Goal: Task Accomplishment & Management: Manage account settings

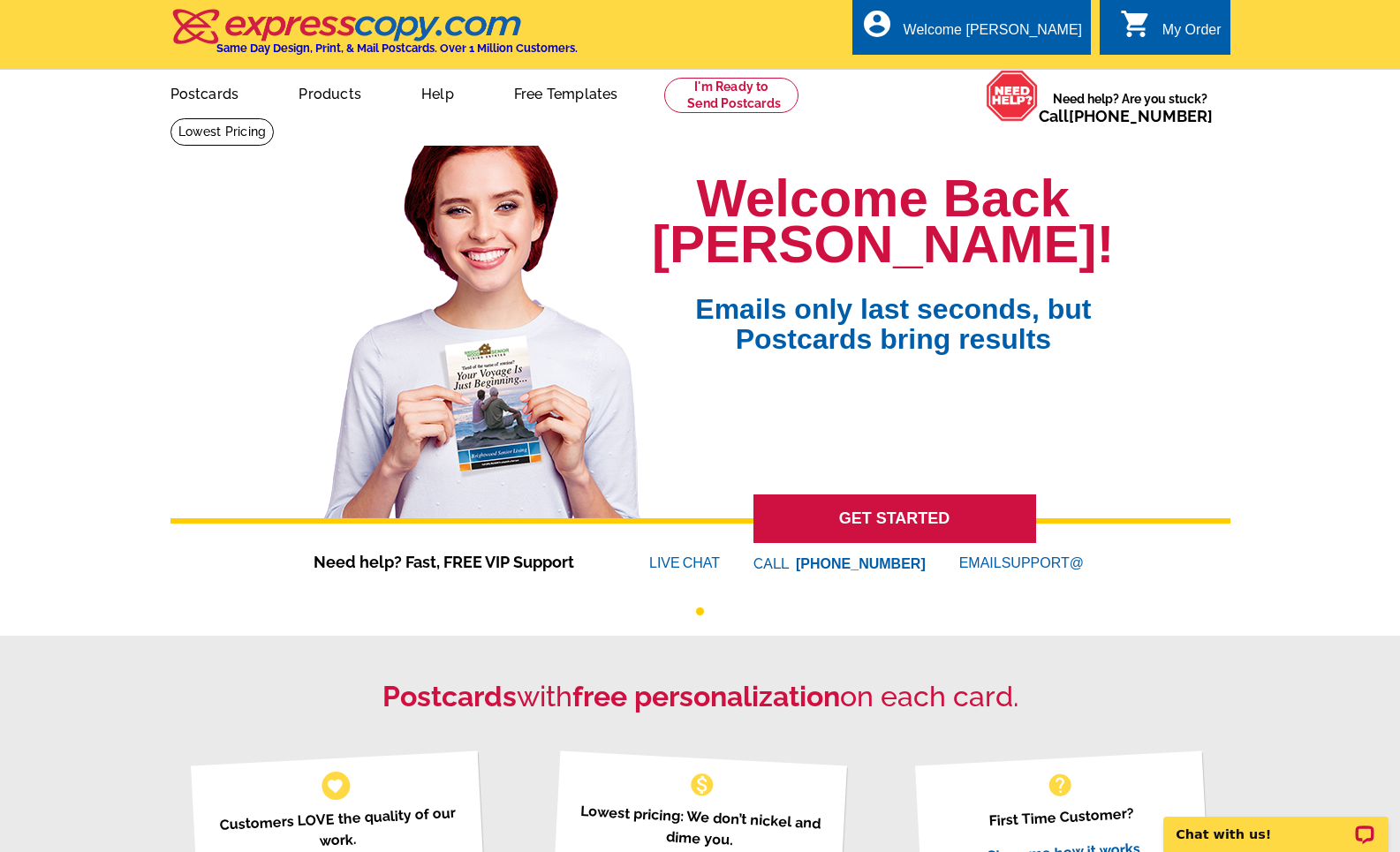
click at [1167, 26] on div "My Order" at bounding box center [1192, 34] width 59 height 25
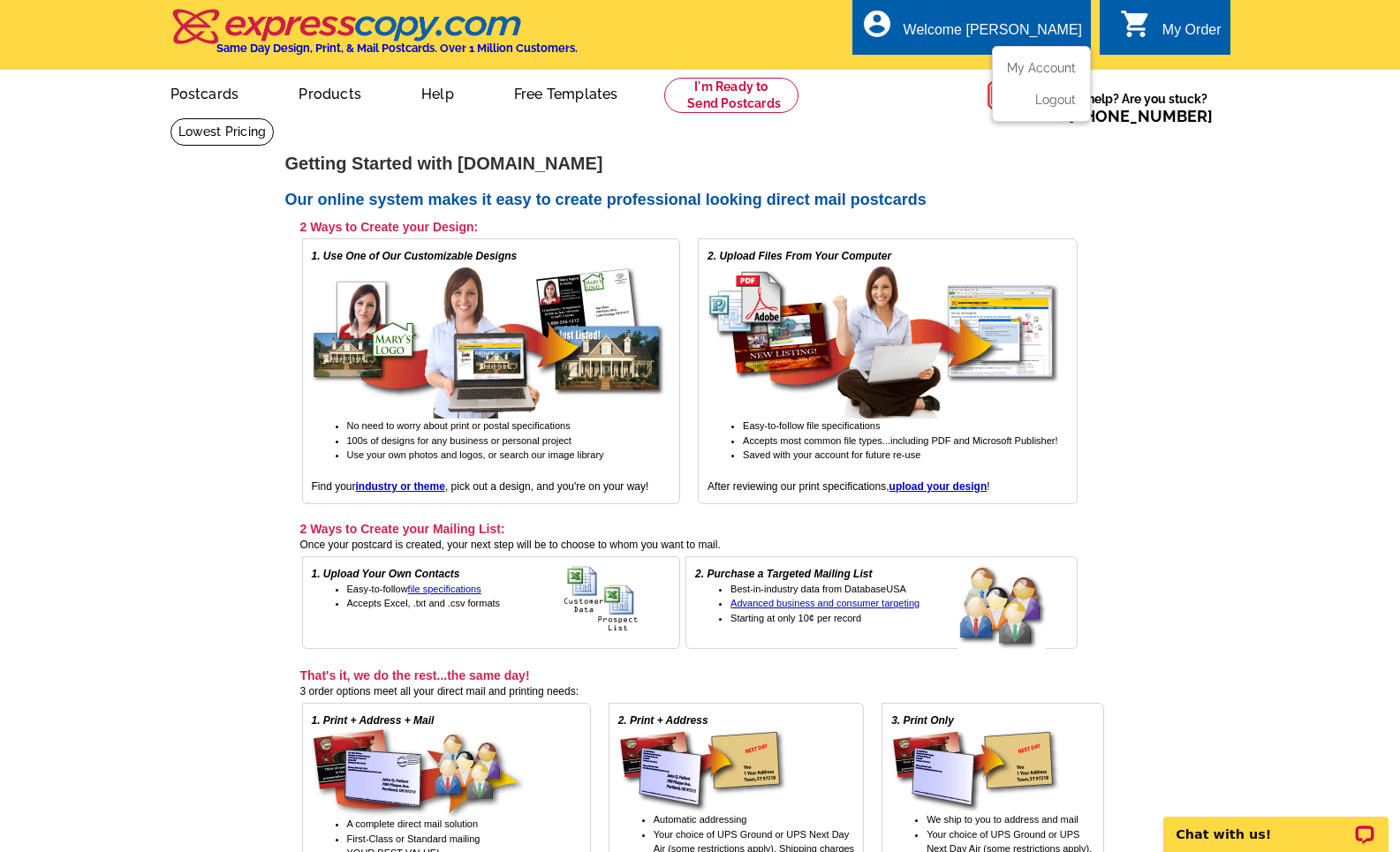
click at [1015, 25] on div "Welcome [PERSON_NAME]" at bounding box center [993, 34] width 178 height 25
click at [1046, 64] on link "My Account" at bounding box center [1038, 67] width 76 height 16
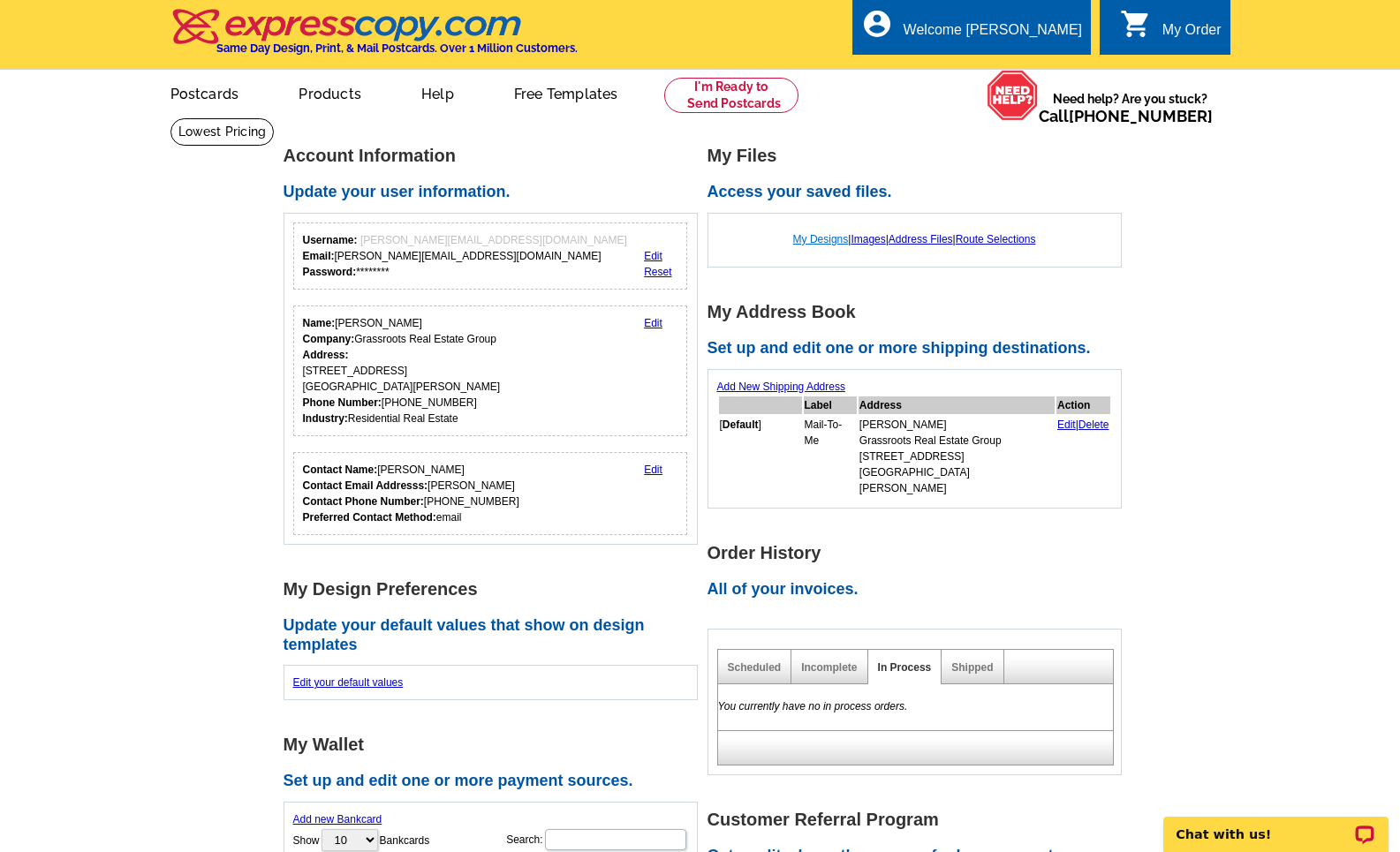
click at [808, 233] on link "My Designs" at bounding box center [821, 239] width 56 height 12
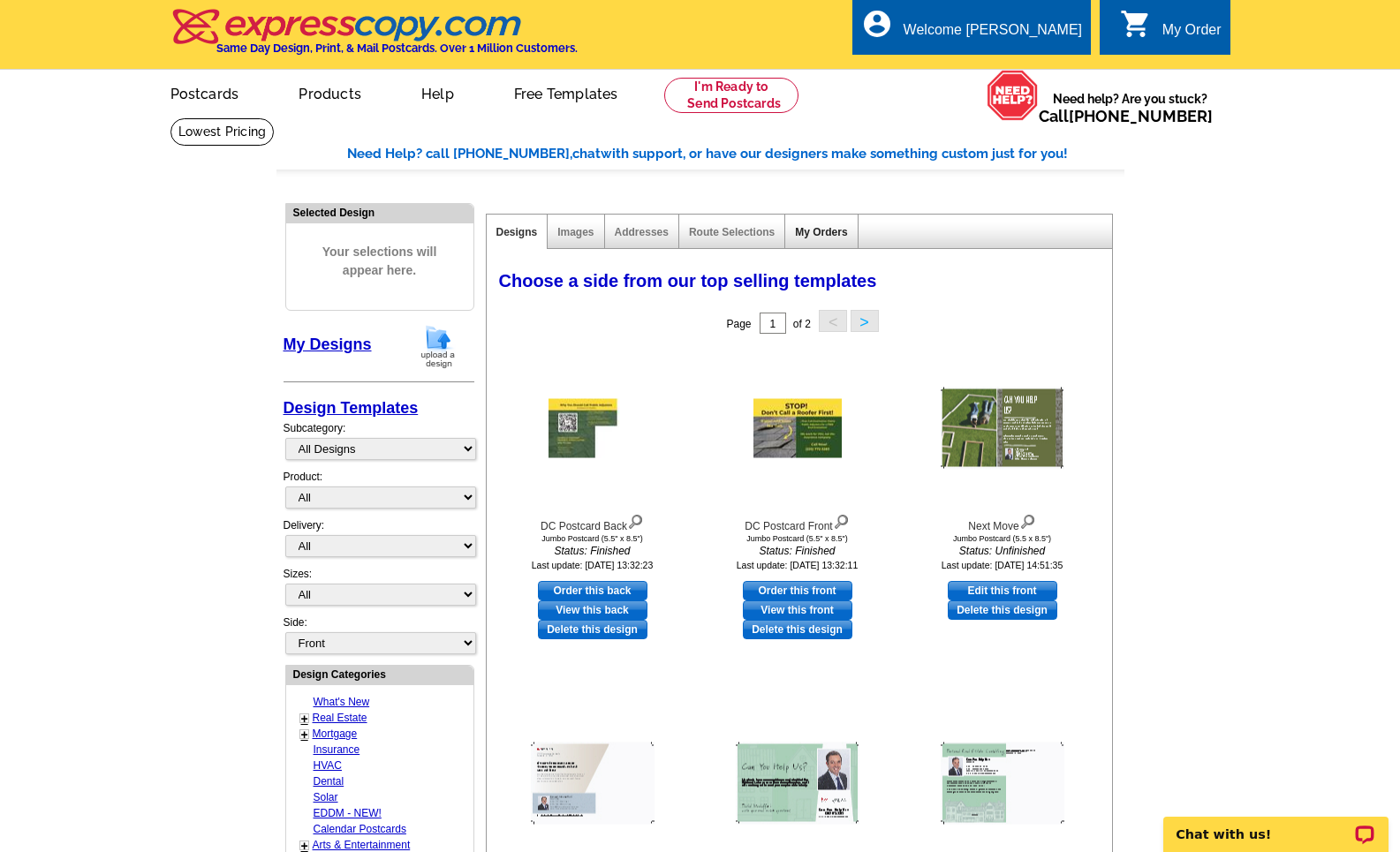
click at [835, 232] on link "My Orders" at bounding box center [821, 232] width 52 height 12
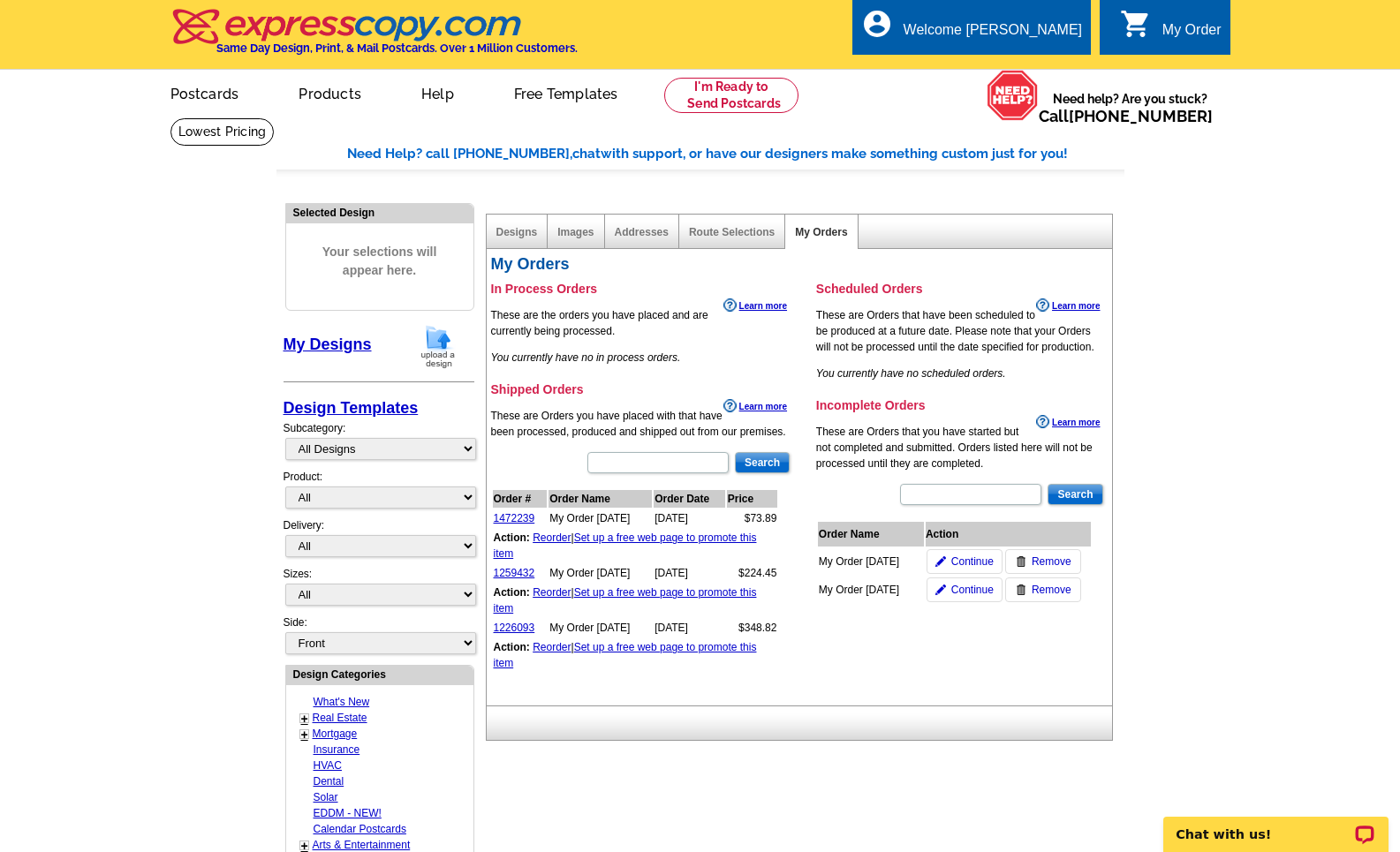
click at [611, 554] on link "Set up a free web page to promote this item" at bounding box center [625, 546] width 263 height 28
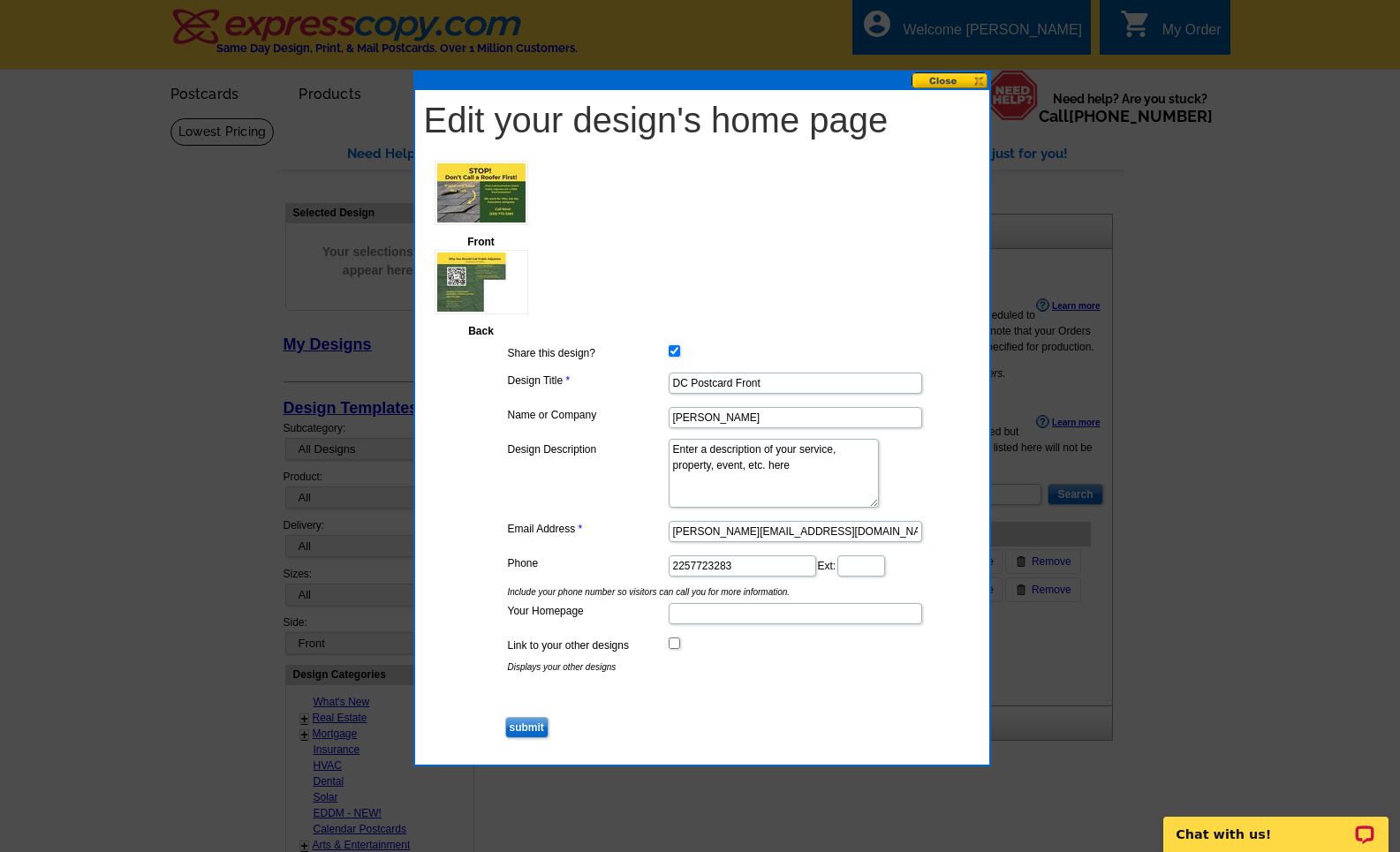
click at [966, 83] on button at bounding box center [950, 81] width 78 height 17
